Goal: Communication & Community: Share content

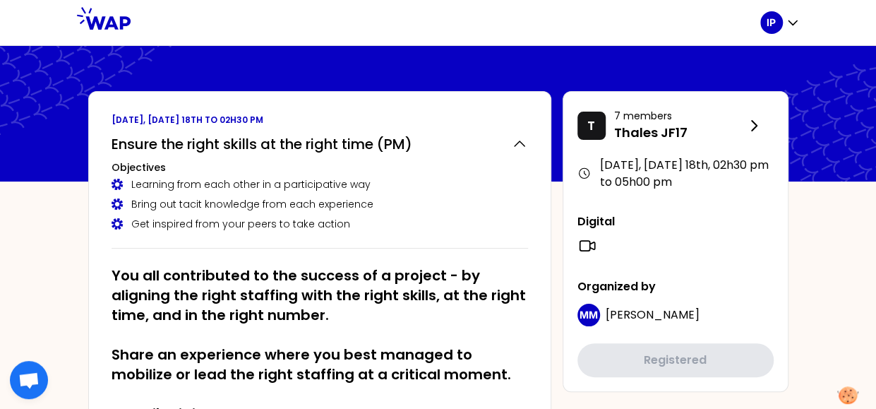
drag, startPoint x: 846, startPoint y: 0, endPoint x: 171, endPoint y: 15, distance: 675.3
click at [171, 15] on div at bounding box center [446, 22] width 630 height 45
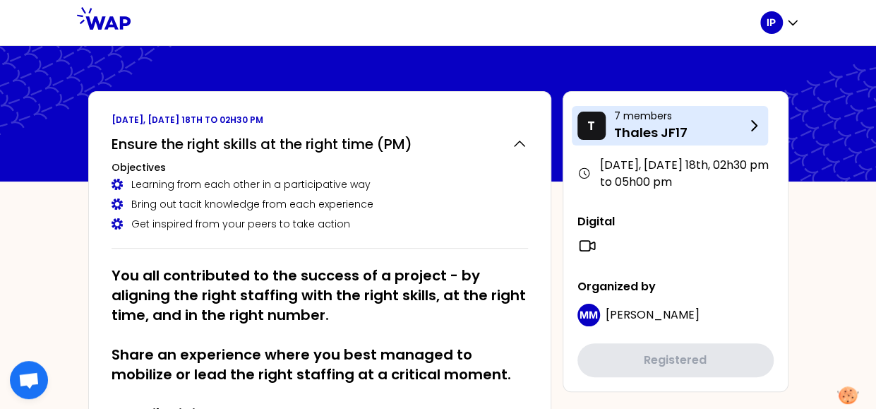
click at [664, 131] on p "Thales JF17" at bounding box center [679, 133] width 131 height 20
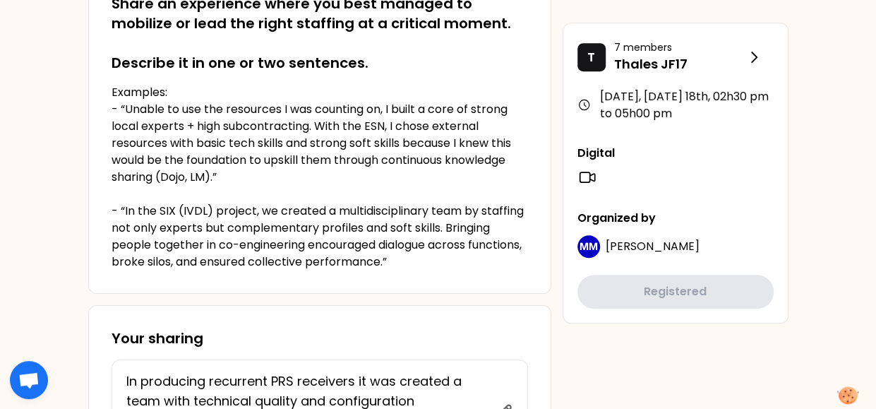
scroll to position [215, 0]
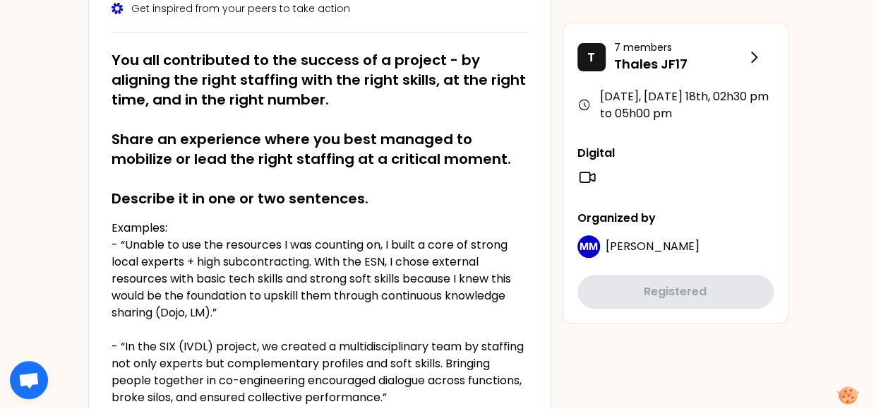
drag, startPoint x: 880, startPoint y: 1, endPoint x: 454, endPoint y: 132, distance: 445.6
click at [454, 132] on h2 "You all contributed to the success of a project - by aligning the right staffin…" at bounding box center [320, 129] width 417 height 158
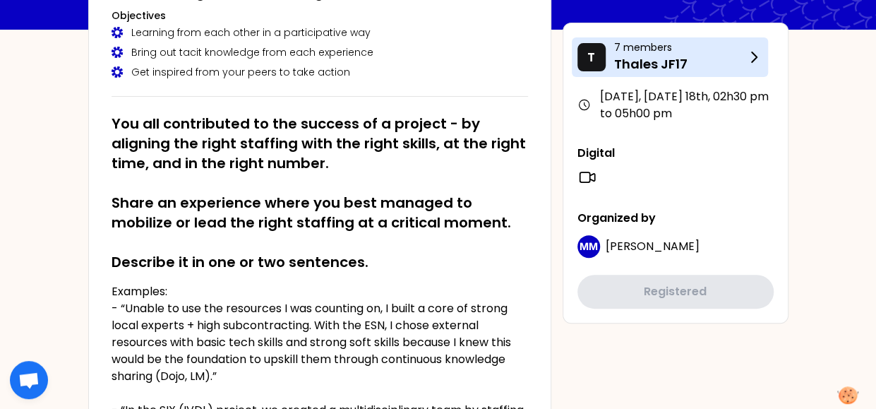
scroll to position [74, 0]
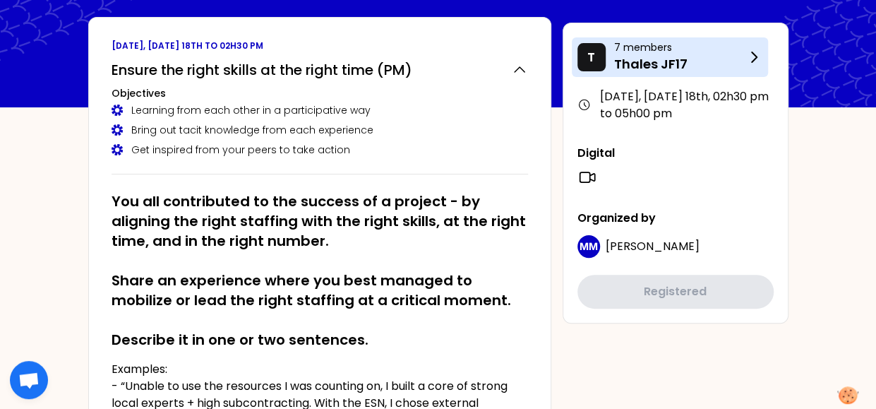
click at [674, 56] on p "Thales JF17" at bounding box center [679, 64] width 131 height 20
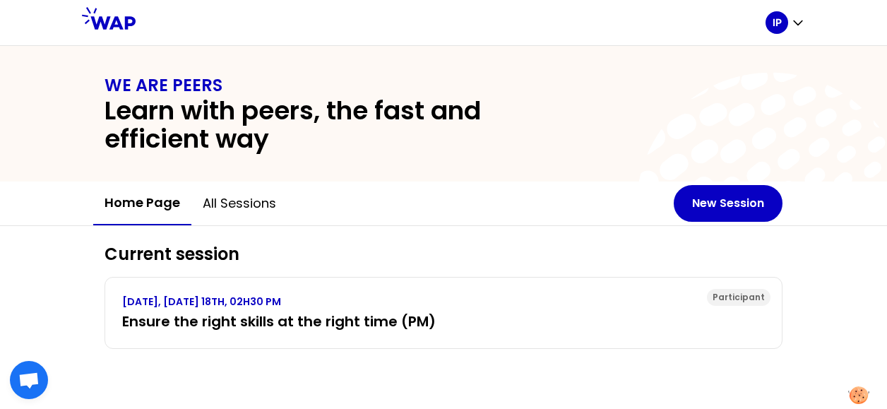
drag, startPoint x: 773, startPoint y: 1, endPoint x: 469, endPoint y: 129, distance: 329.5
click at [469, 129] on h2 "Learn with peers, the fast and efficient way" at bounding box center [342, 125] width 475 height 56
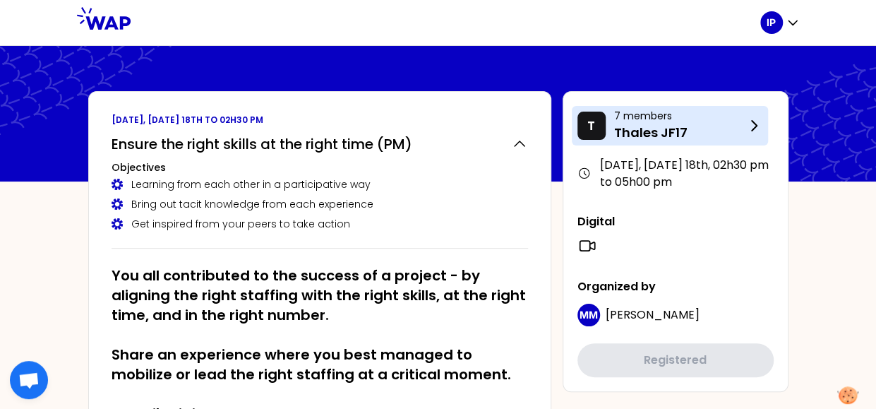
click at [727, 126] on p "Thales JF17" at bounding box center [679, 133] width 131 height 20
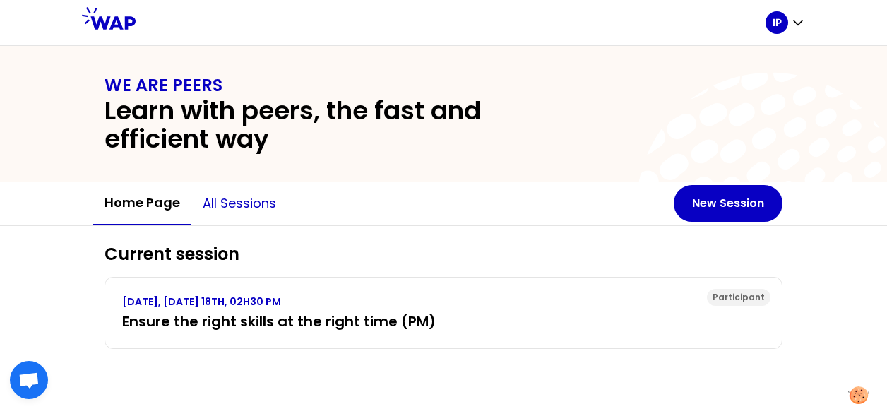
click at [208, 201] on button "All sessions" at bounding box center [239, 203] width 96 height 42
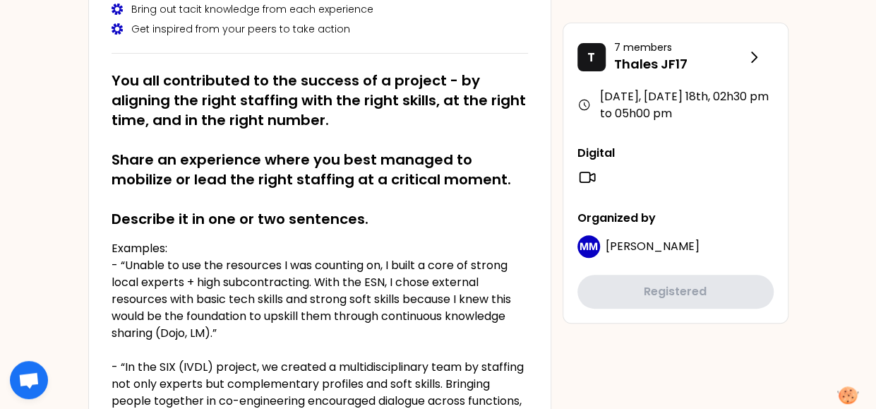
scroll to position [71, 0]
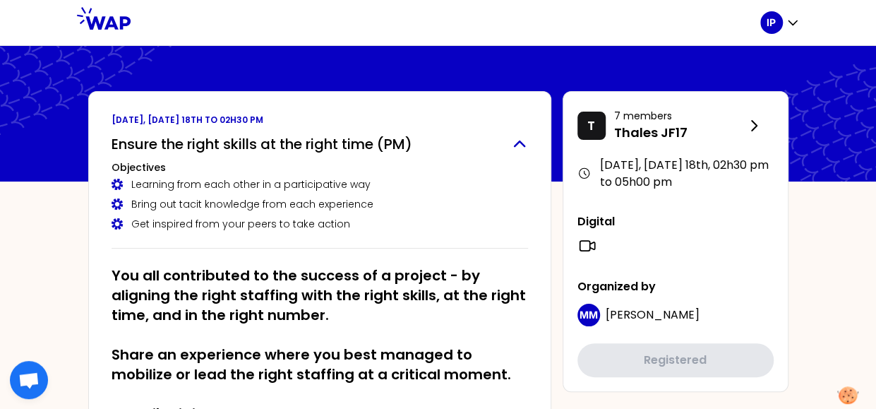
click at [220, 142] on h2 "Ensure the right skills at the right time (PM)" at bounding box center [262, 144] width 301 height 20
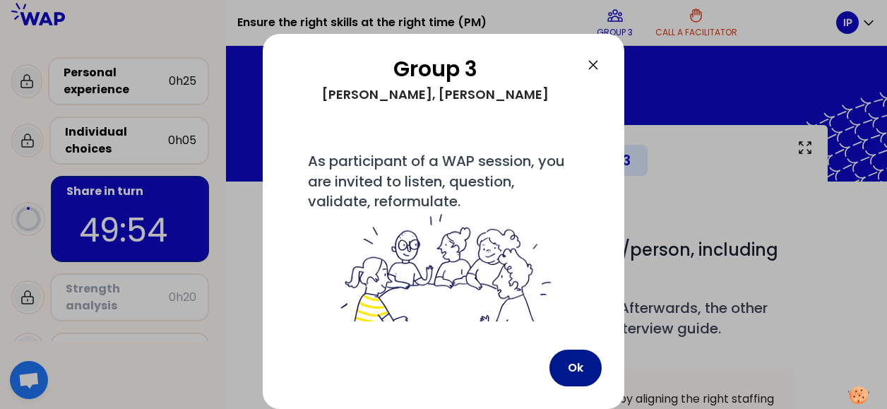
click at [588, 364] on button "Ok" at bounding box center [575, 368] width 52 height 37
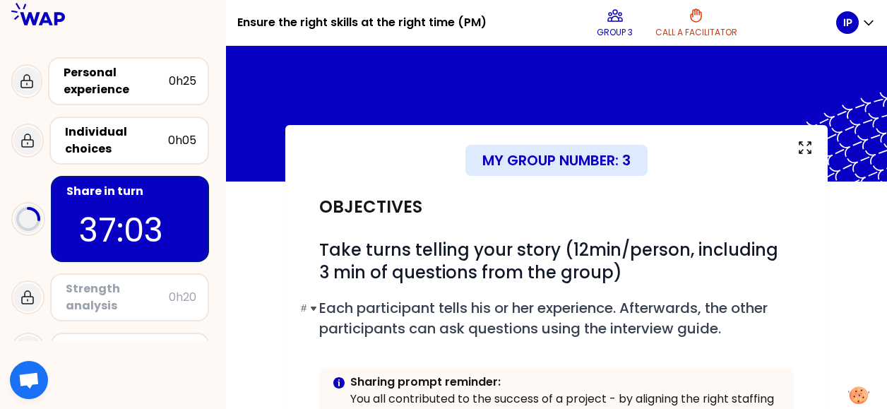
click at [371, 306] on span "Each participant tells his or her experience. Afterwards, the other participant…" at bounding box center [545, 318] width 452 height 40
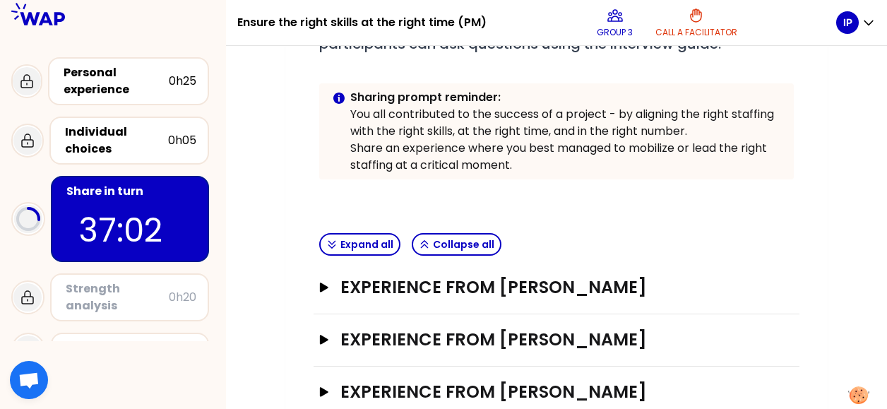
scroll to position [342, 0]
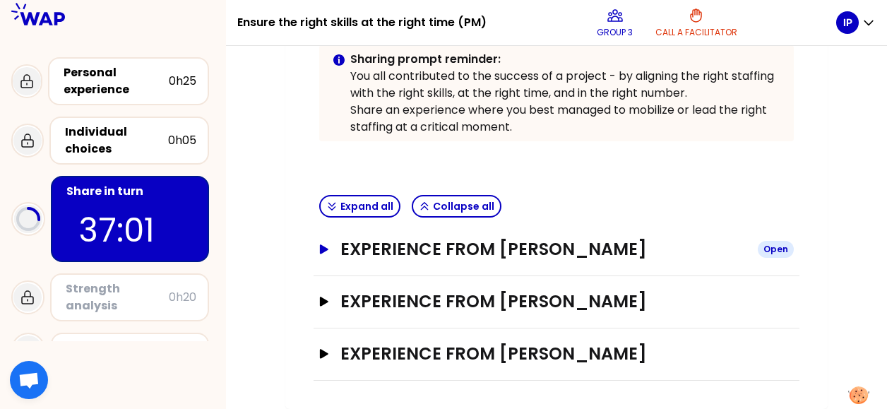
click at [325, 244] on icon "button" at bounding box center [324, 248] width 8 height 9
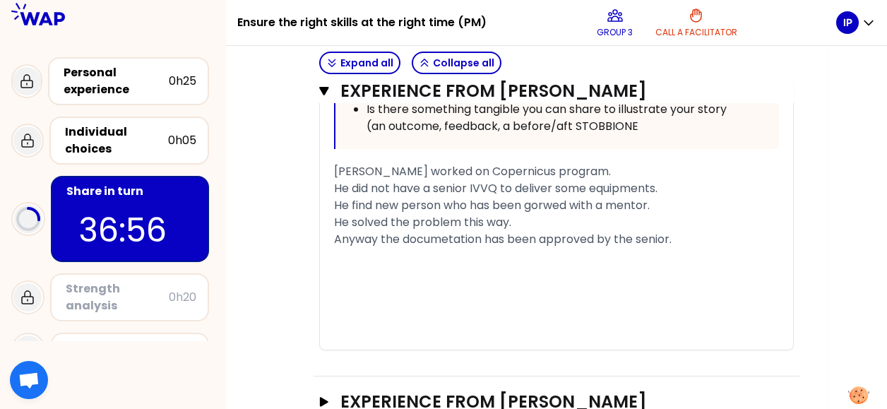
scroll to position [1121, 0]
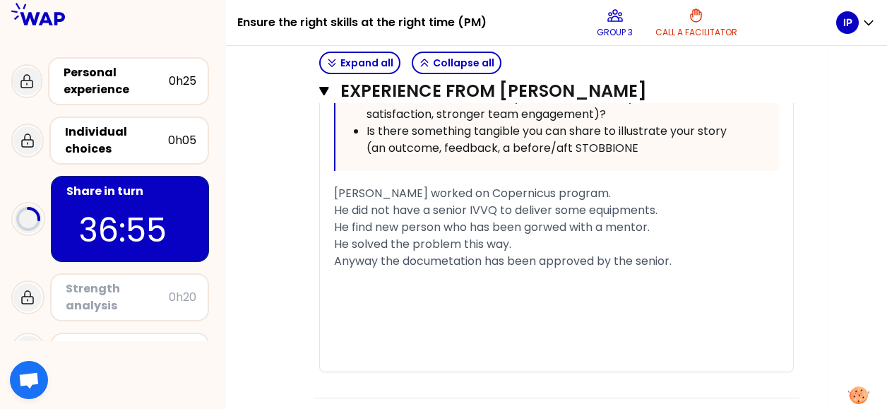
click at [377, 194] on span "Lorenzo worked on Copernicus program." at bounding box center [472, 193] width 277 height 16
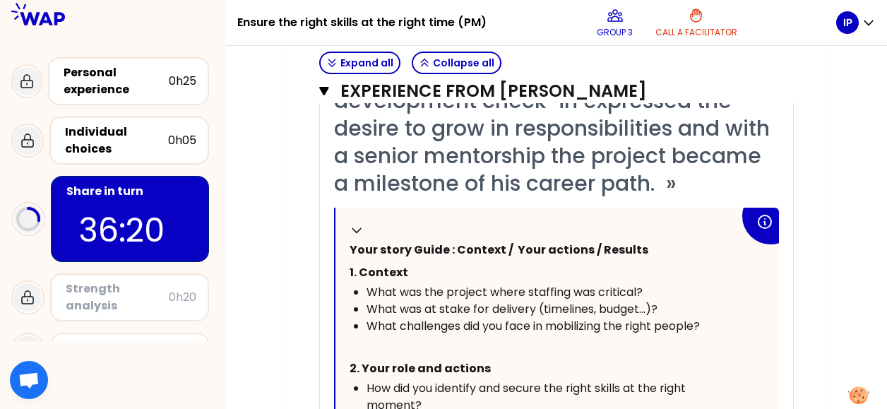
scroll to position [439, 0]
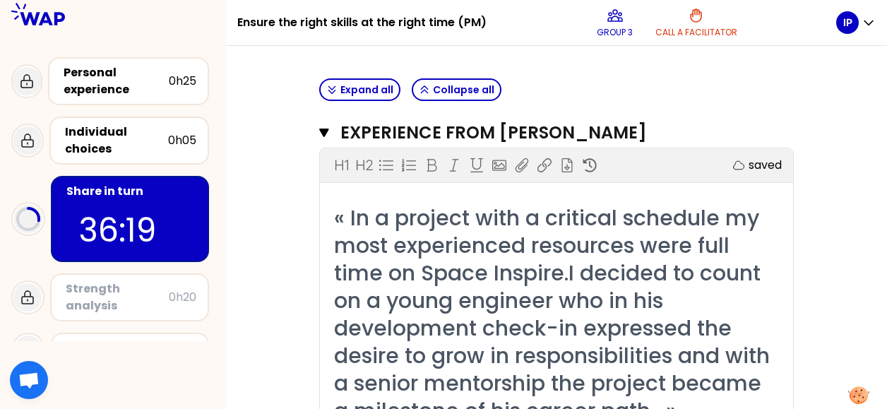
click at [456, 280] on span "« In a project with a critical schedule my most experienced resources were full…" at bounding box center [554, 314] width 441 height 223
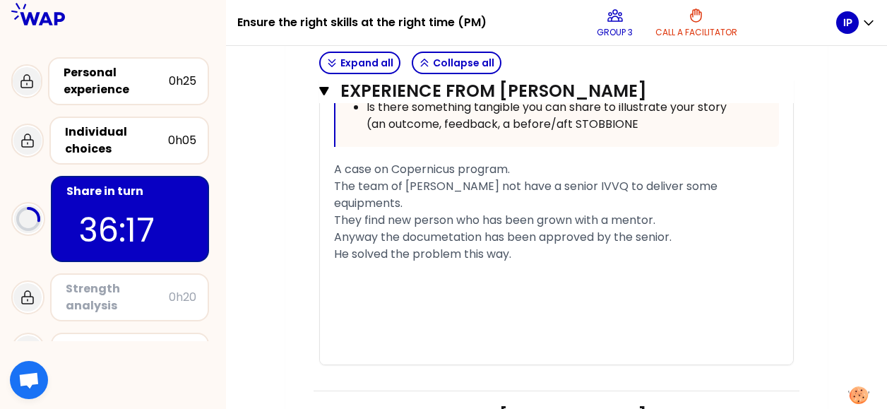
scroll to position [1075, 0]
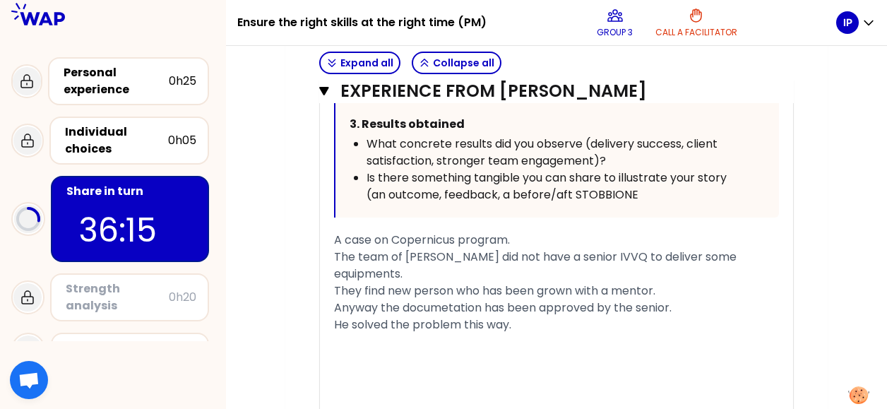
click at [531, 316] on div "He solved the problem this way." at bounding box center [556, 324] width 445 height 17
click at [419, 256] on span "The team of Lorenzo did not have a senior IVVQ available to deliver some equipm…" at bounding box center [546, 265] width 424 height 33
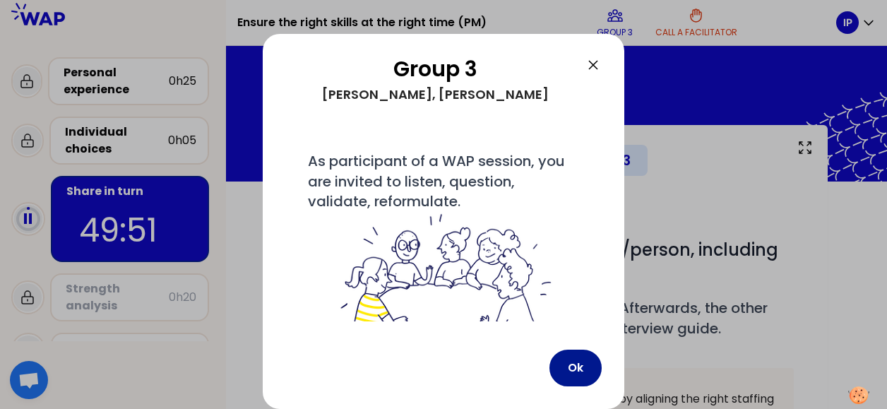
click at [581, 364] on button "Ok" at bounding box center [575, 368] width 52 height 37
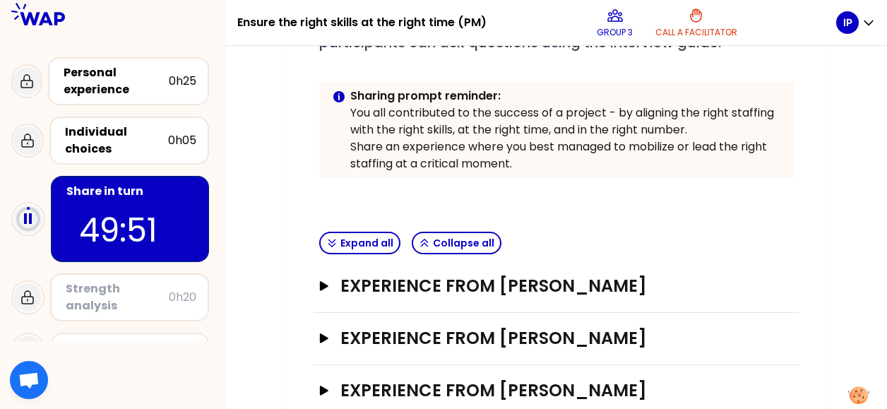
scroll to position [342, 0]
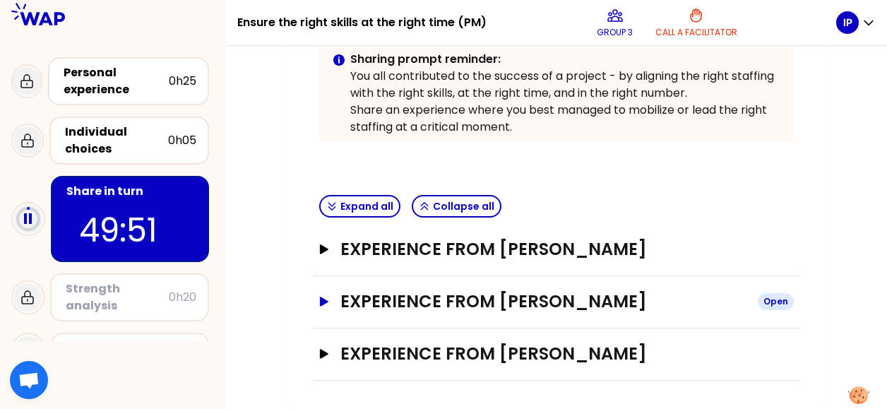
click at [325, 297] on icon "button" at bounding box center [324, 301] width 8 height 9
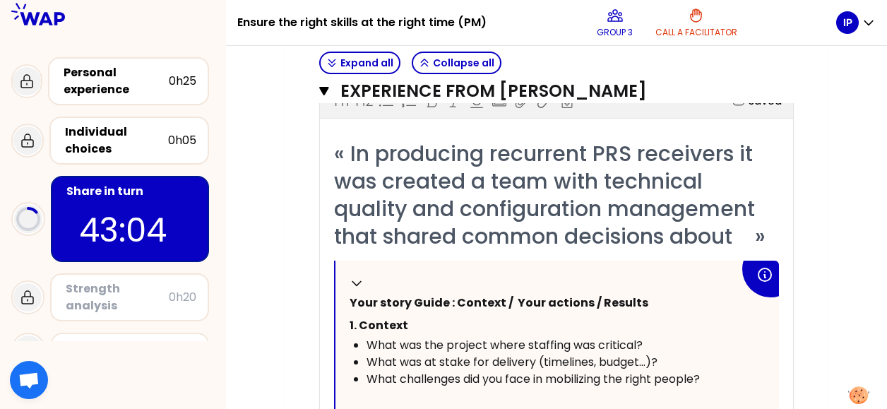
scroll to position [466, 0]
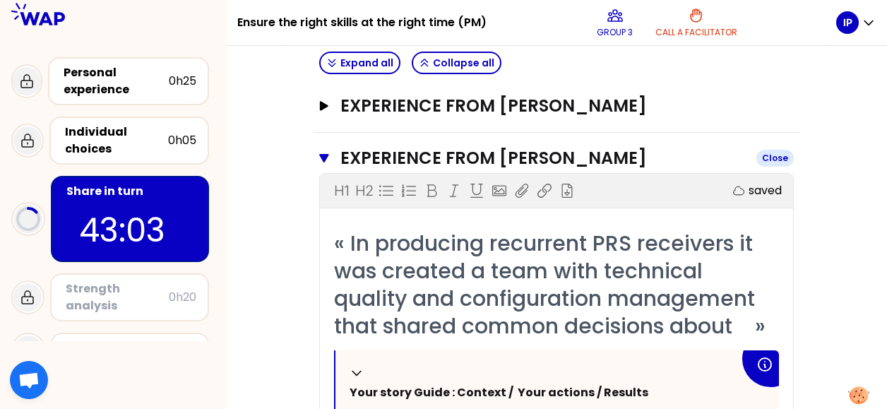
click at [326, 150] on button "Experience from Ivan PESSINA Close" at bounding box center [556, 158] width 475 height 23
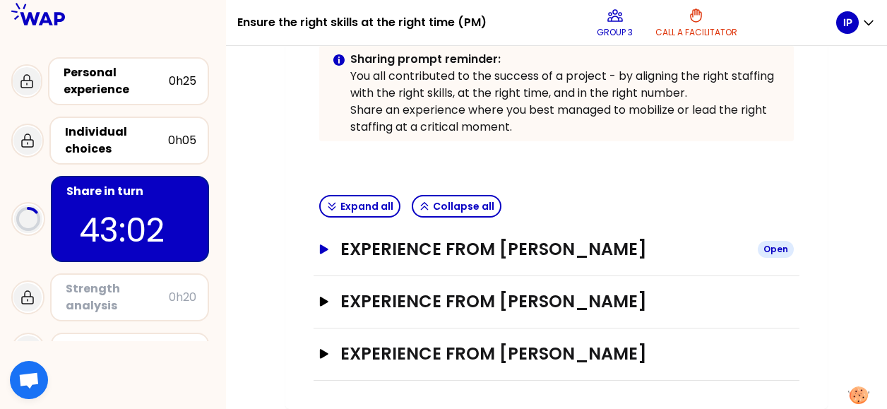
click at [320, 244] on icon "button" at bounding box center [324, 248] width 8 height 9
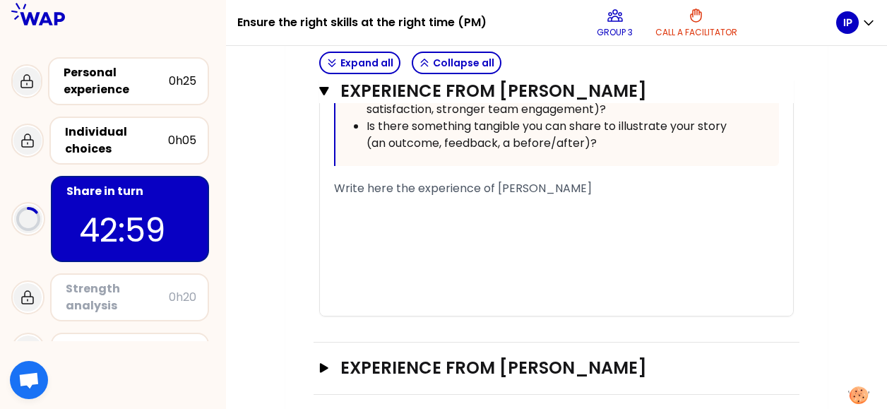
scroll to position [1071, 0]
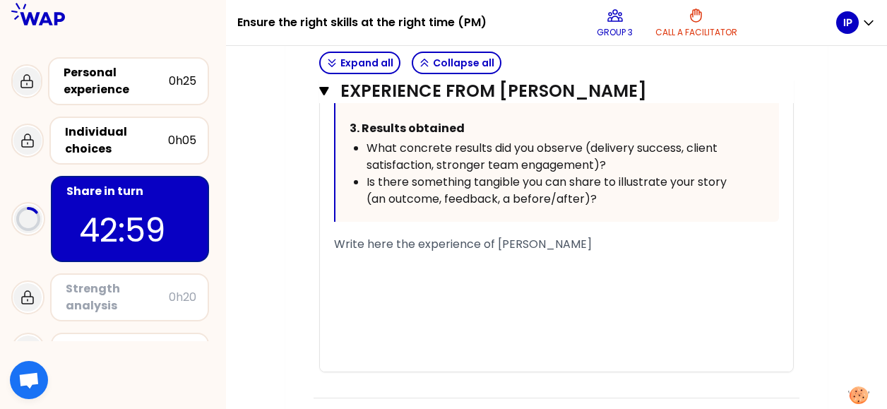
click at [376, 249] on span "Write here the experience of Lorenzo STOBBIONE" at bounding box center [463, 244] width 258 height 16
click at [336, 241] on span "Write here the experience of Lorenzo STOBBIONE" at bounding box center [463, 244] width 258 height 16
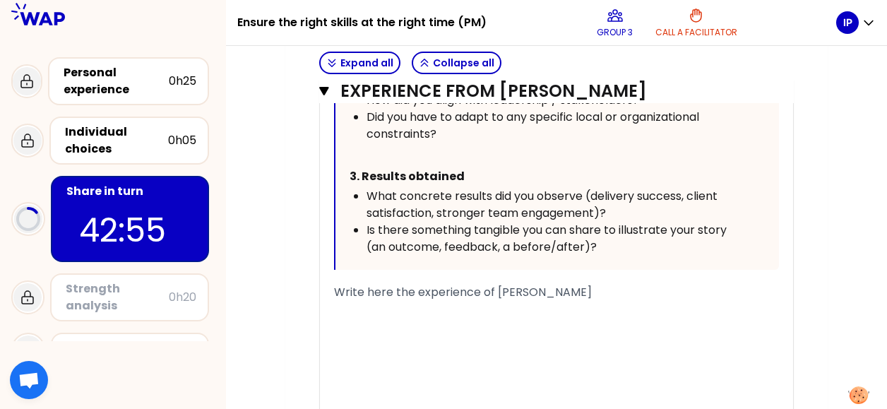
scroll to position [1000, 0]
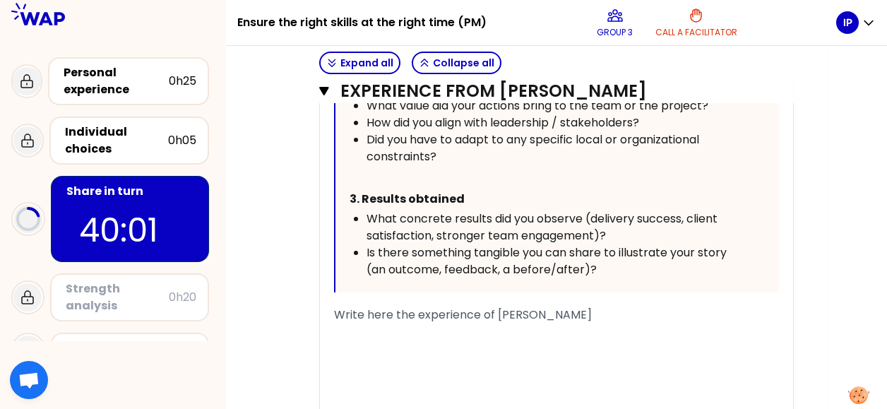
click at [534, 319] on span "Write here the experience of Lorenzo STOBBIONE" at bounding box center [463, 314] width 258 height 16
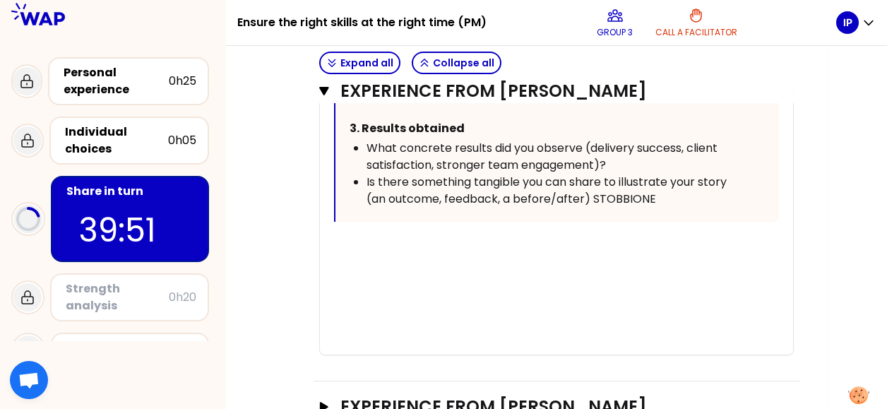
scroll to position [1054, 0]
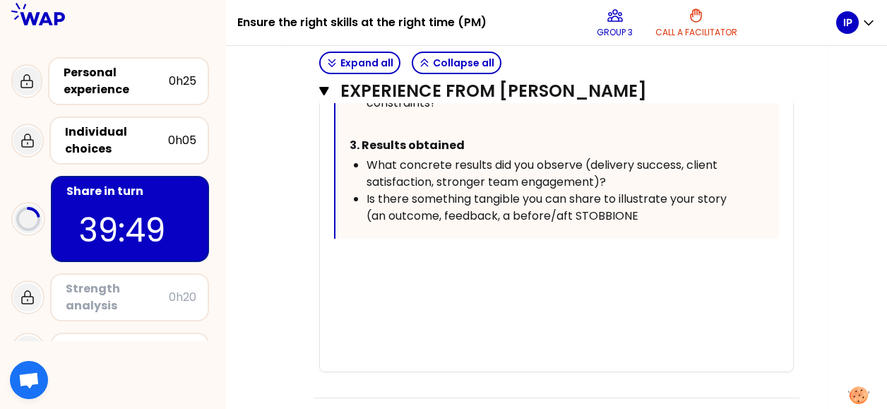
click at [415, 258] on div "﻿" at bounding box center [556, 261] width 445 height 17
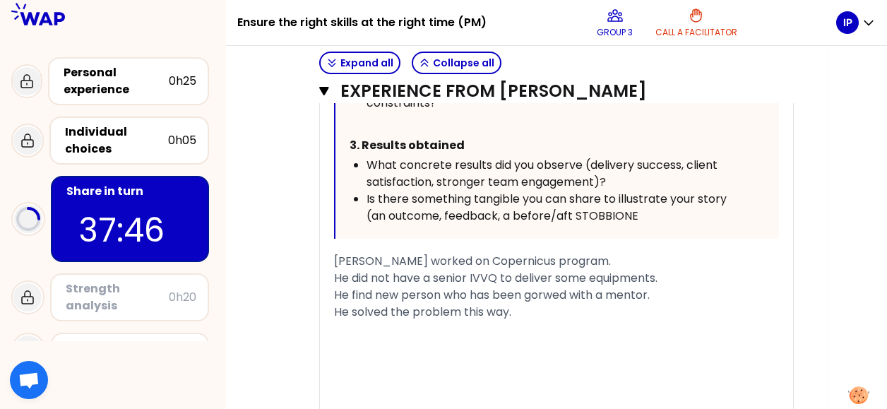
click at [546, 310] on div "He solved the problem this way." at bounding box center [556, 312] width 445 height 17
